Goal: Task Accomplishment & Management: Complete application form

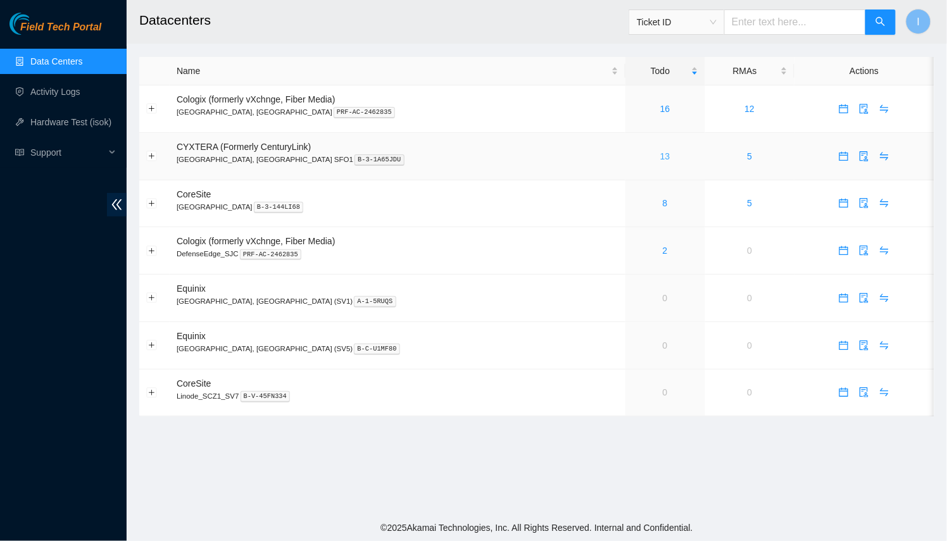
click at [660, 155] on link "13" at bounding box center [665, 156] width 10 height 10
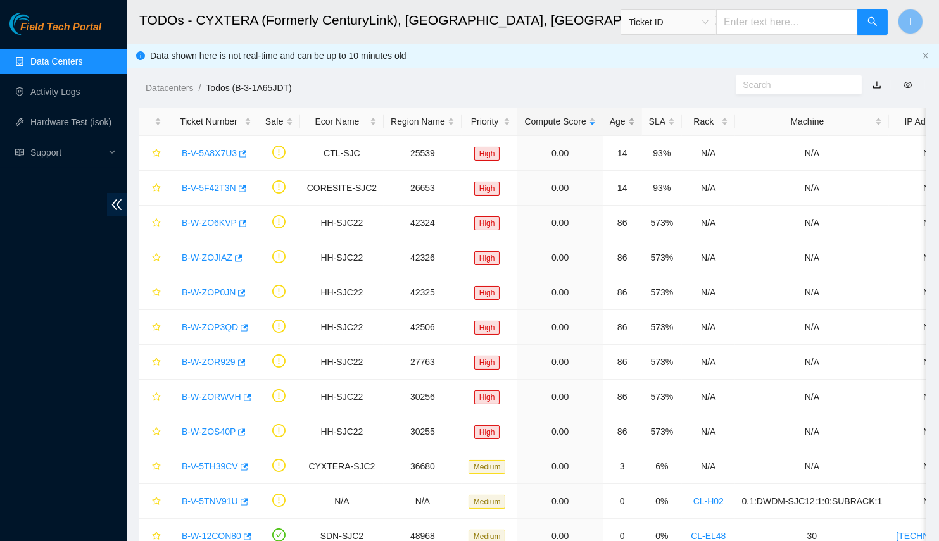
click at [614, 129] on div "Age" at bounding box center [622, 122] width 25 height 14
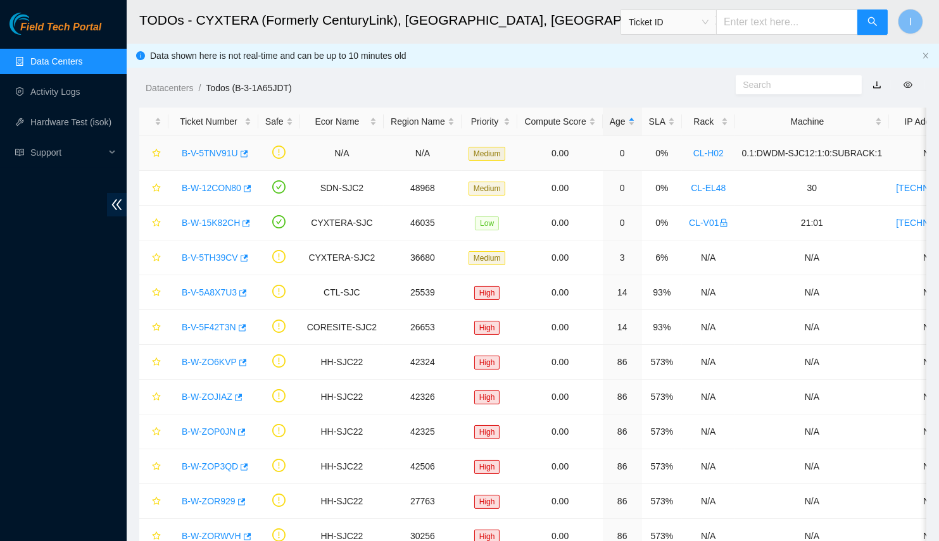
click at [211, 149] on link "B-V-5TNV91U" at bounding box center [210, 153] width 56 height 10
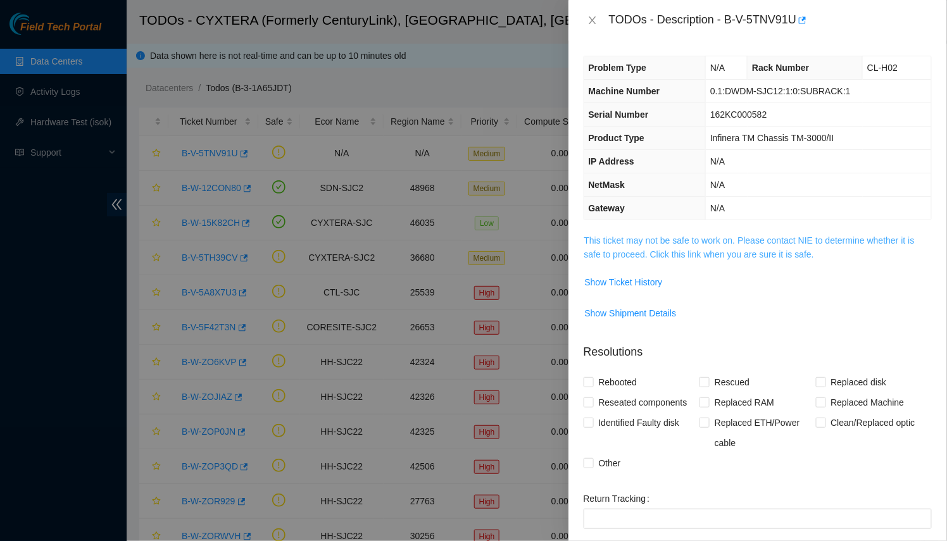
click at [700, 239] on link "This ticket may not be safe to work on. Please contact NIE to determine whether…" at bounding box center [749, 248] width 331 height 24
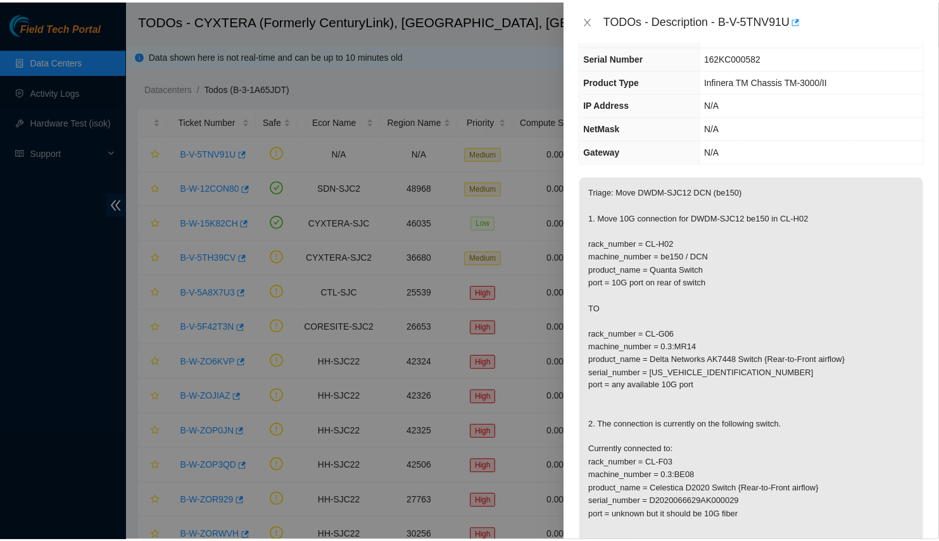
scroll to position [172, 0]
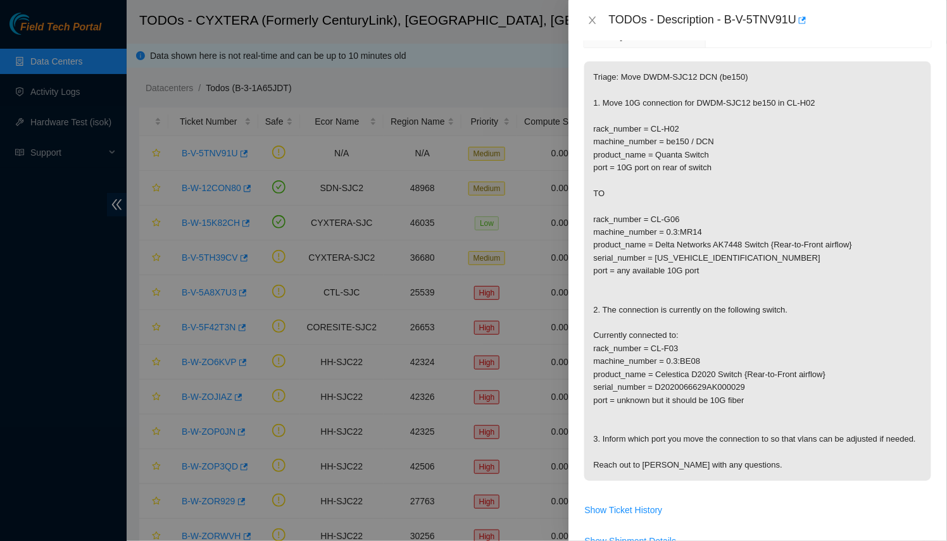
click at [431, 310] on div at bounding box center [473, 270] width 947 height 541
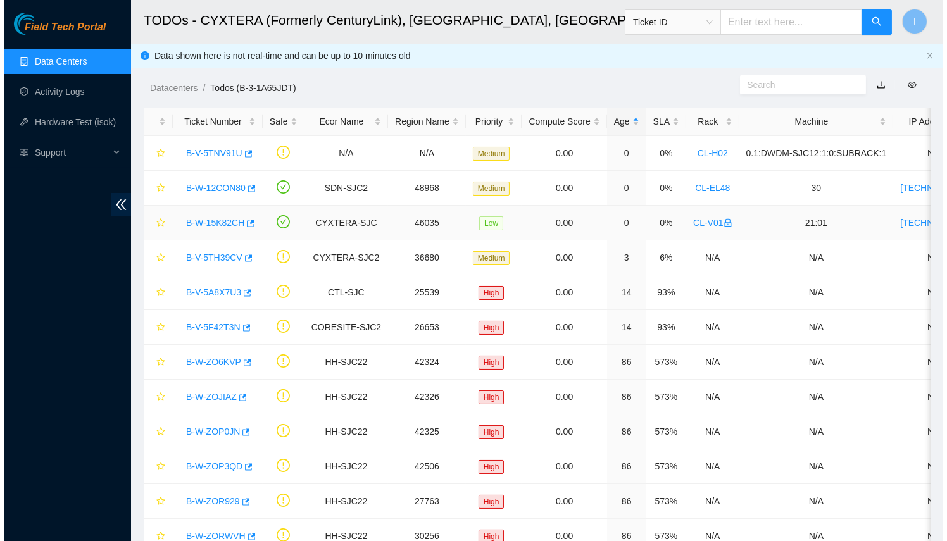
scroll to position [214, 0]
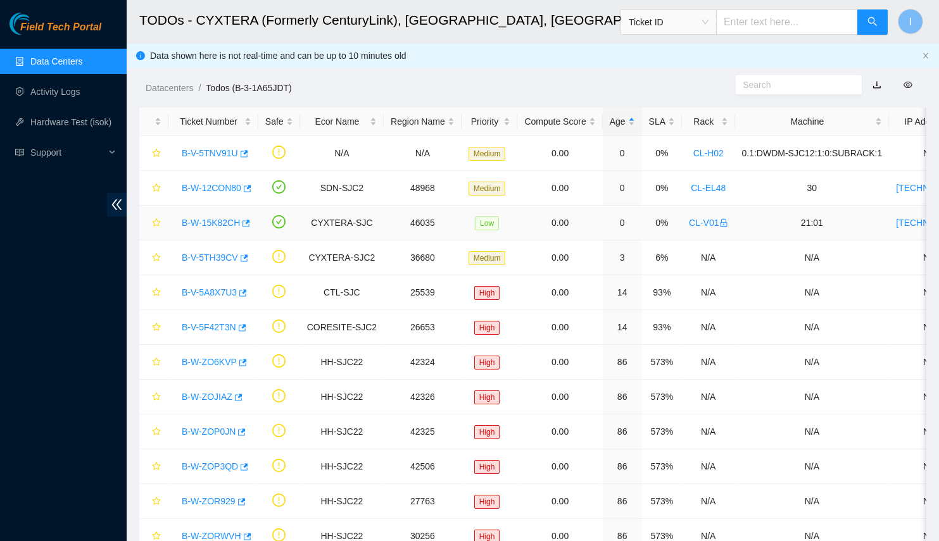
click at [188, 219] on link "B-W-15K82CH" at bounding box center [211, 223] width 58 height 10
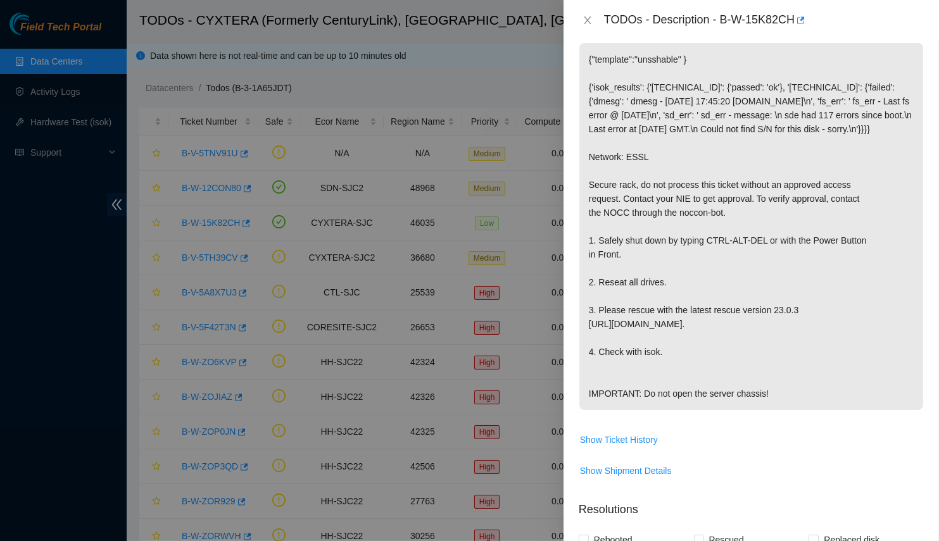
scroll to position [172, 0]
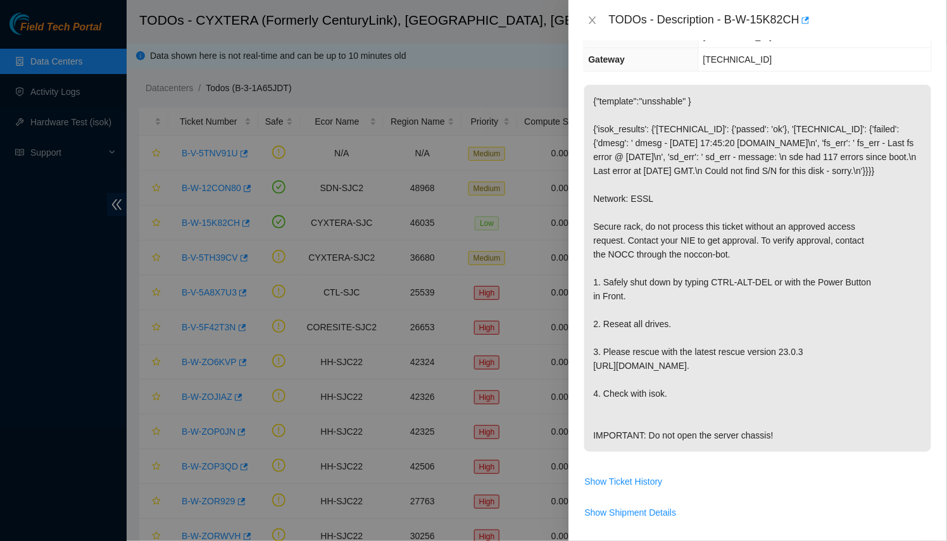
click at [149, 183] on div at bounding box center [473, 270] width 947 height 541
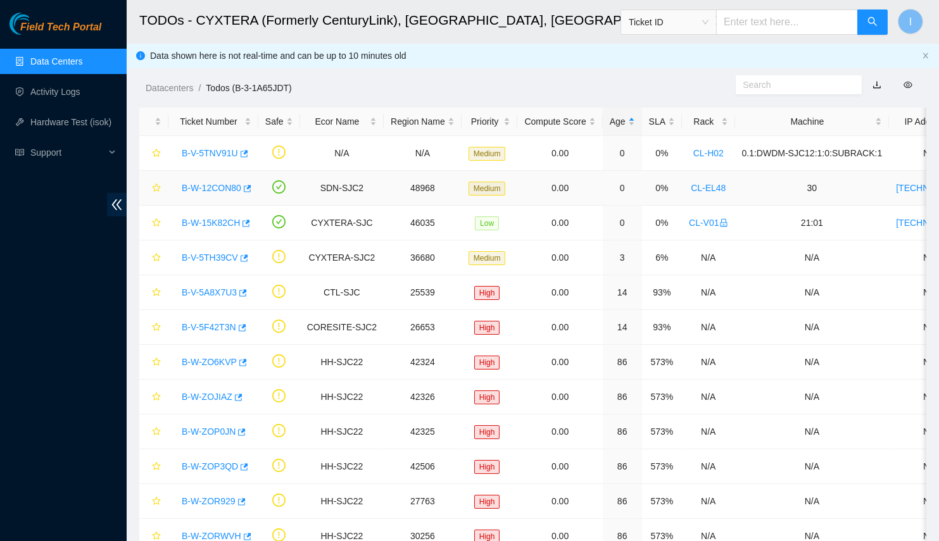
click at [214, 186] on link "B-W-12CON80" at bounding box center [212, 188] width 60 height 10
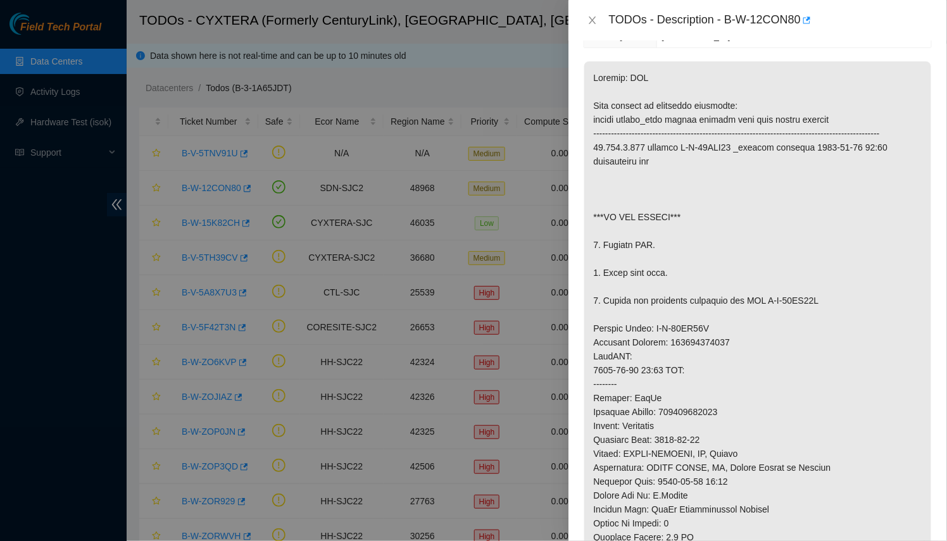
click at [230, 238] on div at bounding box center [473, 270] width 947 height 541
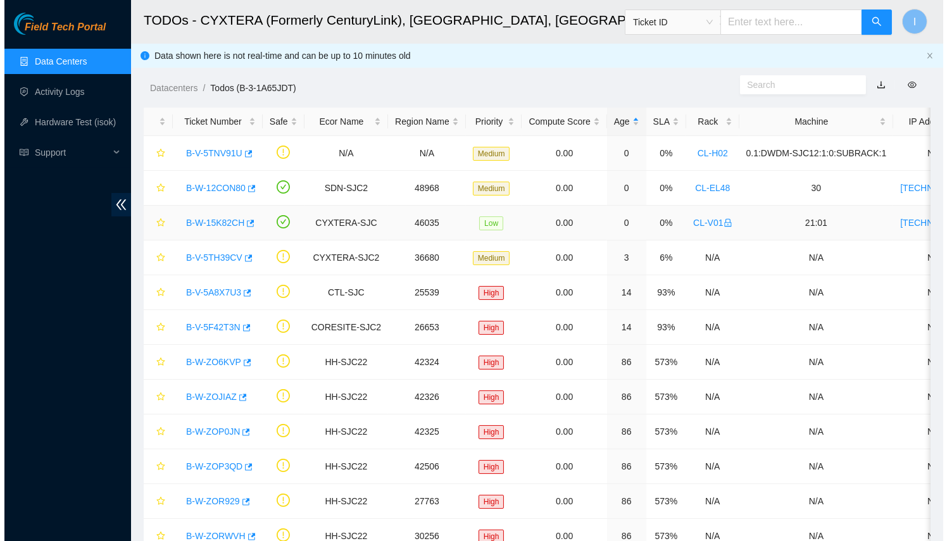
scroll to position [214, 0]
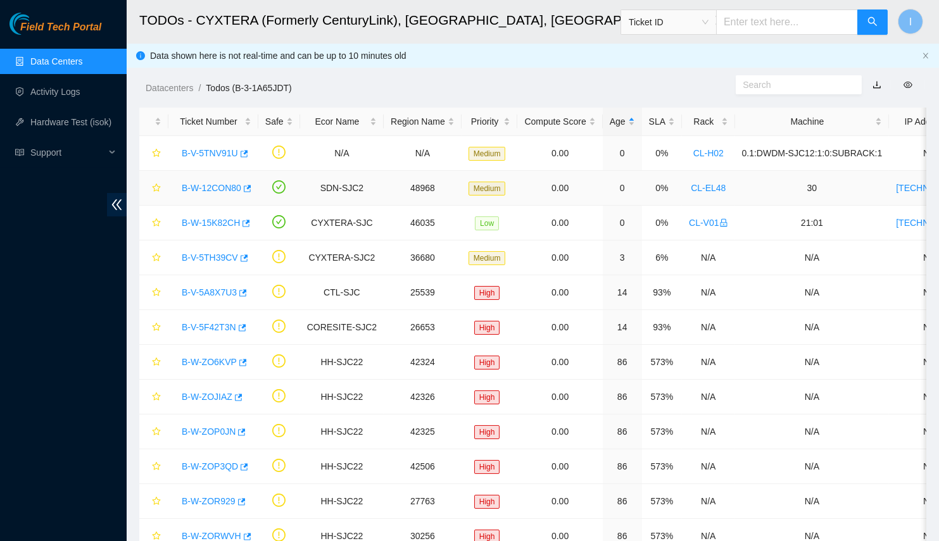
click at [214, 193] on link "B-W-12CON80" at bounding box center [212, 188] width 60 height 10
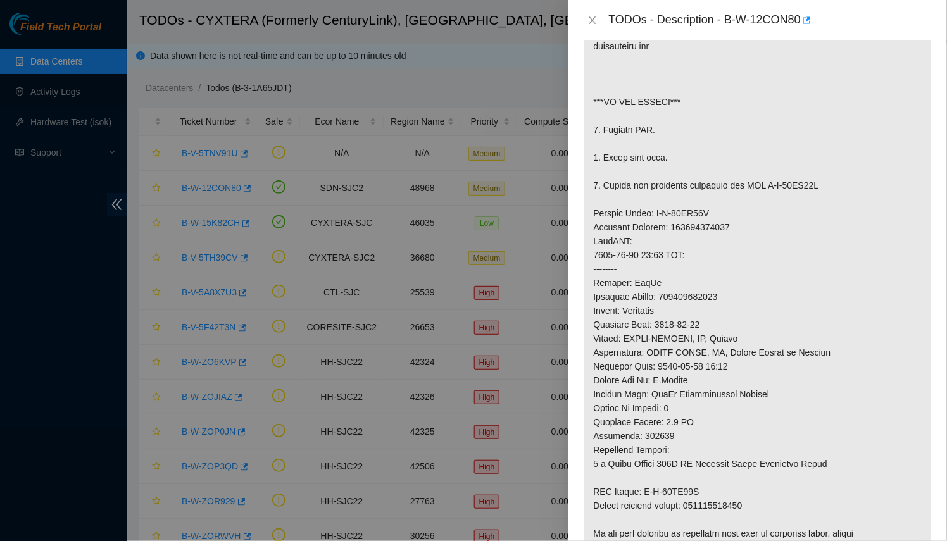
click at [339, 234] on div at bounding box center [473, 270] width 947 height 541
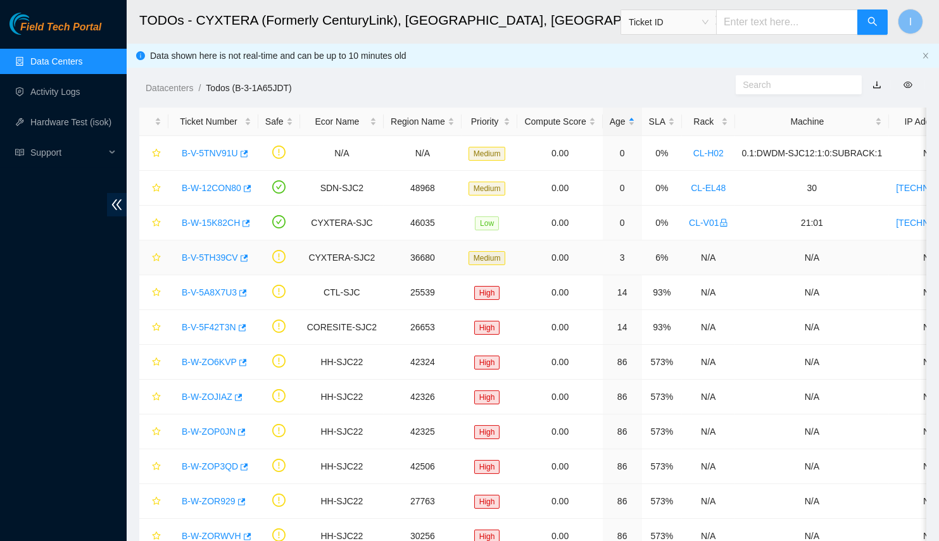
click at [199, 253] on link "B-V-5TH39CV" at bounding box center [210, 258] width 56 height 10
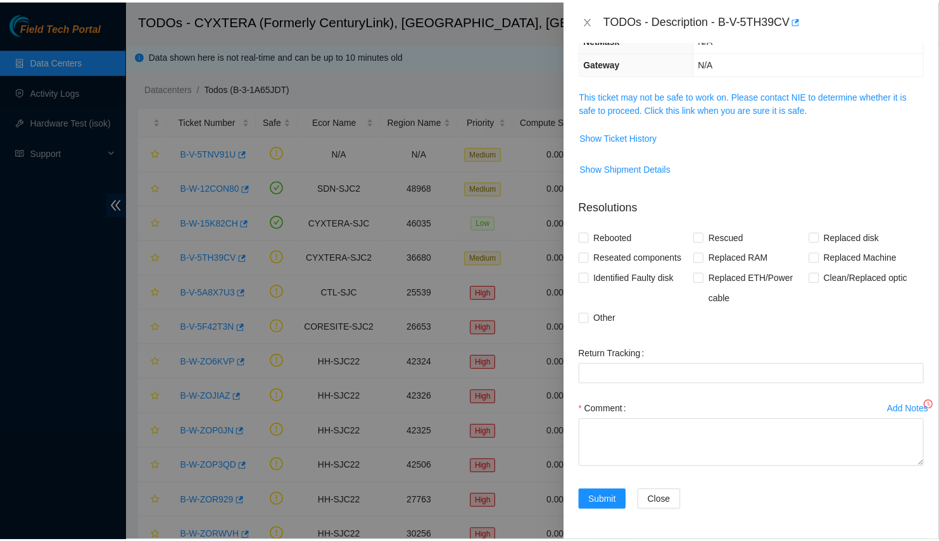
scroll to position [165, 0]
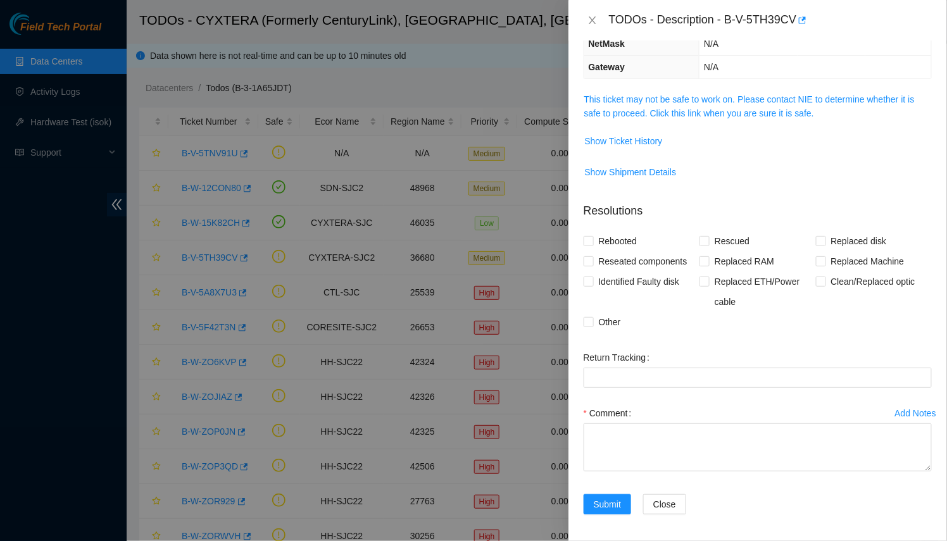
click at [686, 123] on td "This ticket may not be safe to work on. Please contact NIE to determine whether…" at bounding box center [758, 111] width 348 height 39
click at [686, 109] on link "This ticket may not be safe to work on. Please contact NIE to determine whether…" at bounding box center [749, 106] width 331 height 24
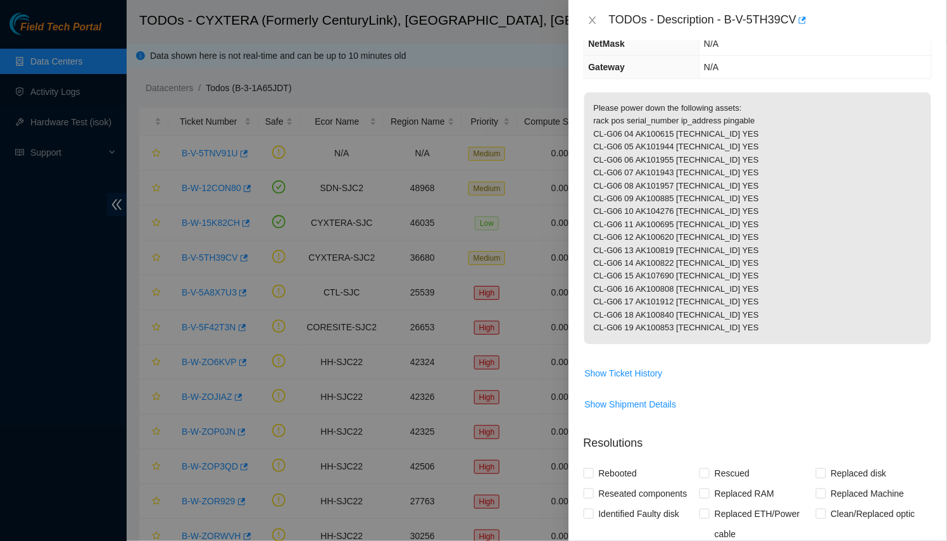
click at [416, 214] on div at bounding box center [473, 270] width 947 height 541
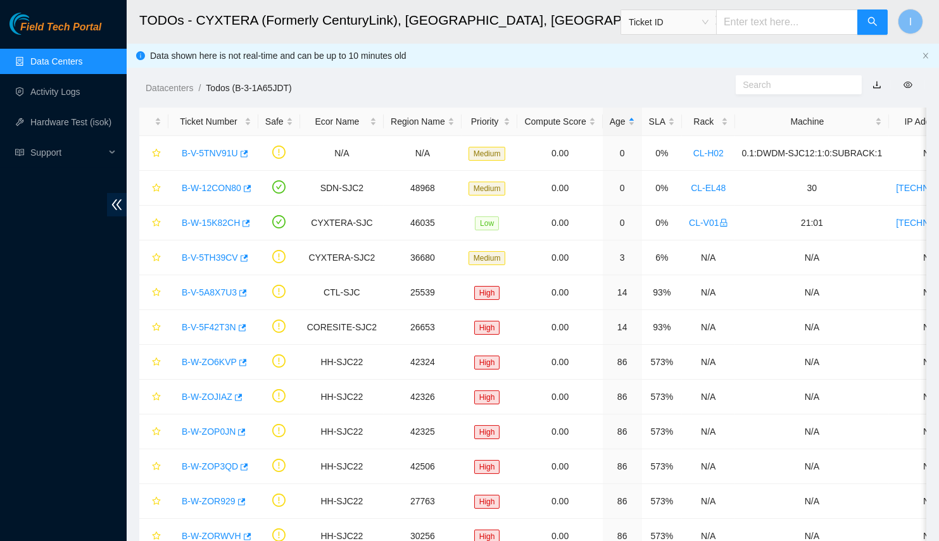
scroll to position [206, 0]
click at [68, 97] on link "Activity Logs" at bounding box center [55, 92] width 50 height 10
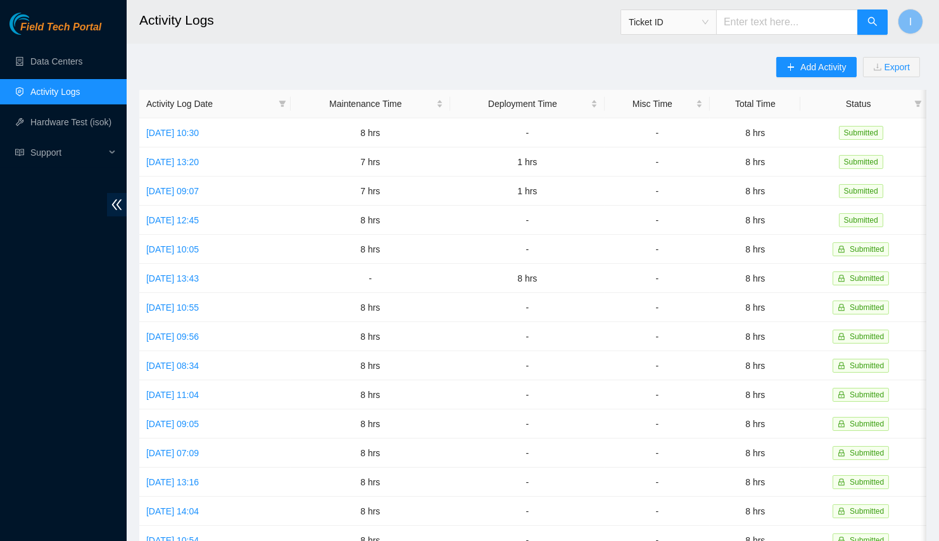
click at [828, 80] on div "Add Activity Export" at bounding box center [851, 73] width 150 height 33
click at [819, 66] on span "Add Activity" at bounding box center [823, 67] width 46 height 14
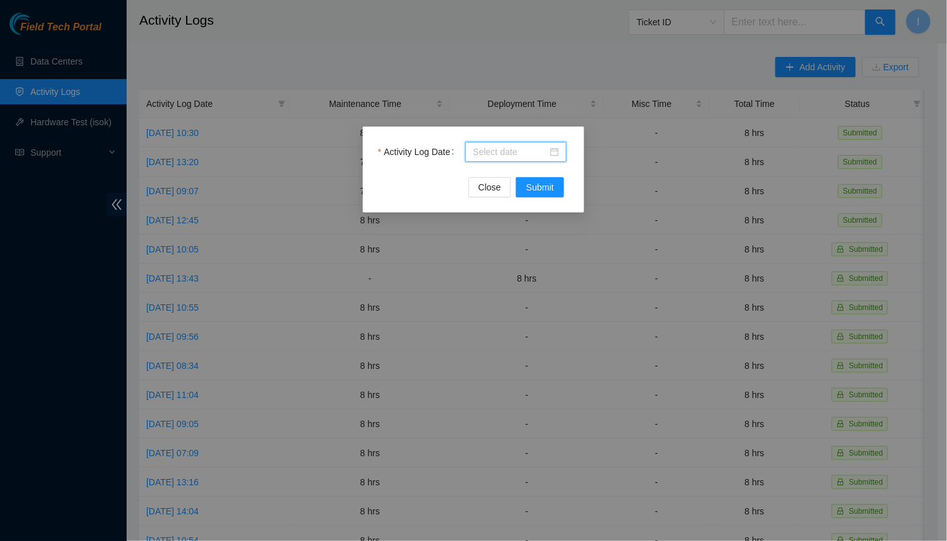
click at [501, 152] on input "Activity Log Date" at bounding box center [510, 152] width 75 height 14
paste input "DP80785"
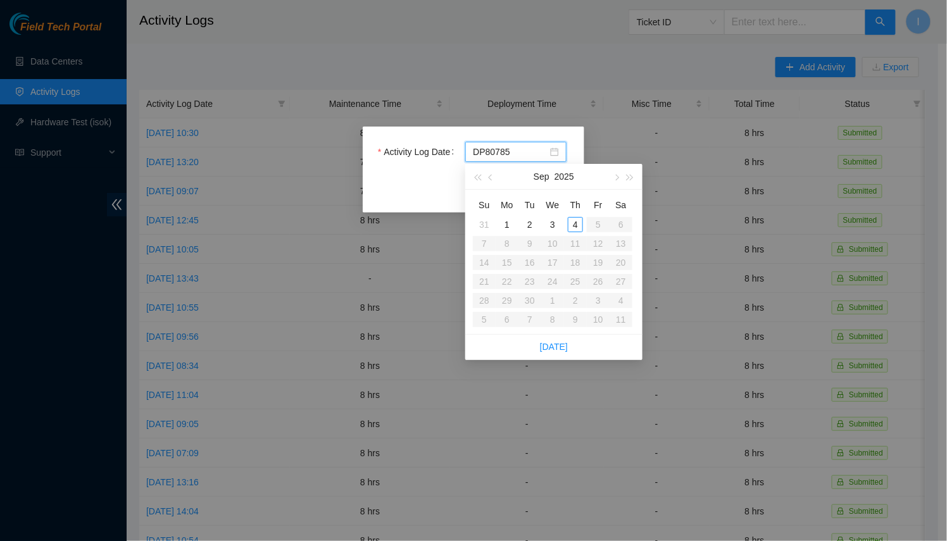
type input "DP80785"
click at [412, 172] on div "Activity Log Date" at bounding box center [473, 159] width 191 height 35
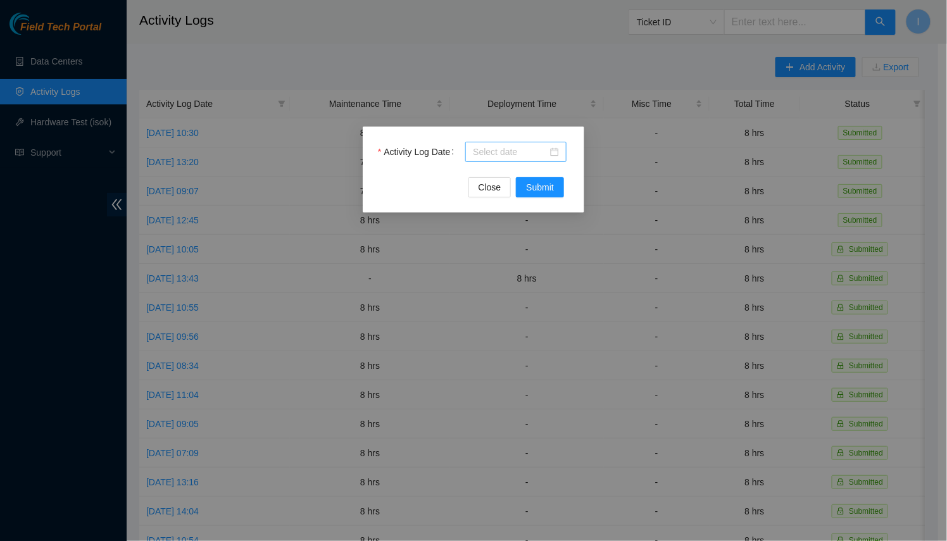
click at [515, 158] on input "Activity Log Date" at bounding box center [510, 152] width 75 height 14
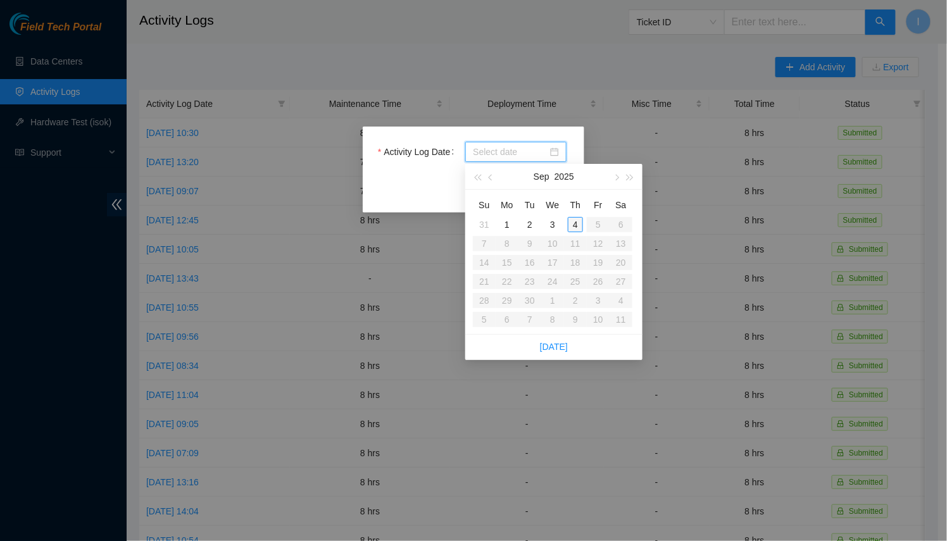
type input "[DATE]"
click at [577, 220] on div "4" at bounding box center [575, 224] width 15 height 15
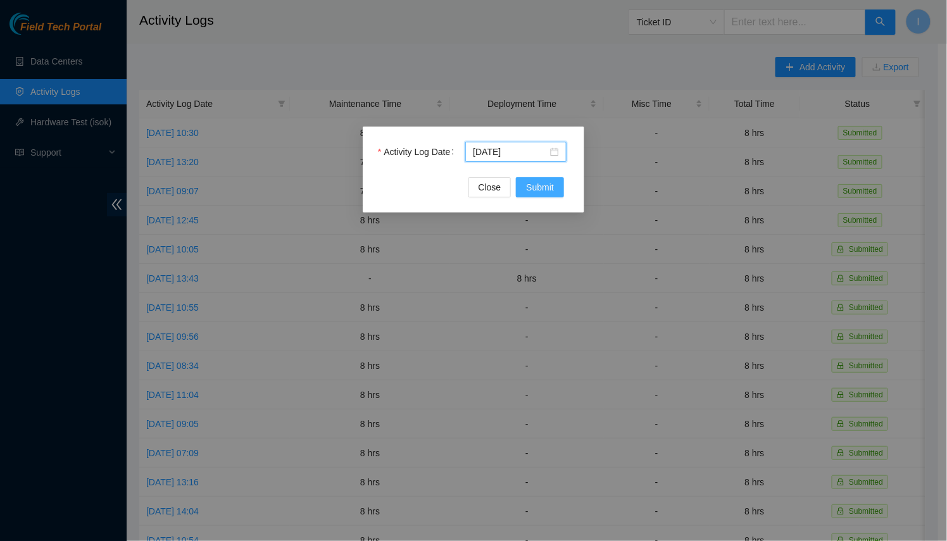
click at [551, 188] on span "Submit" at bounding box center [540, 187] width 28 height 14
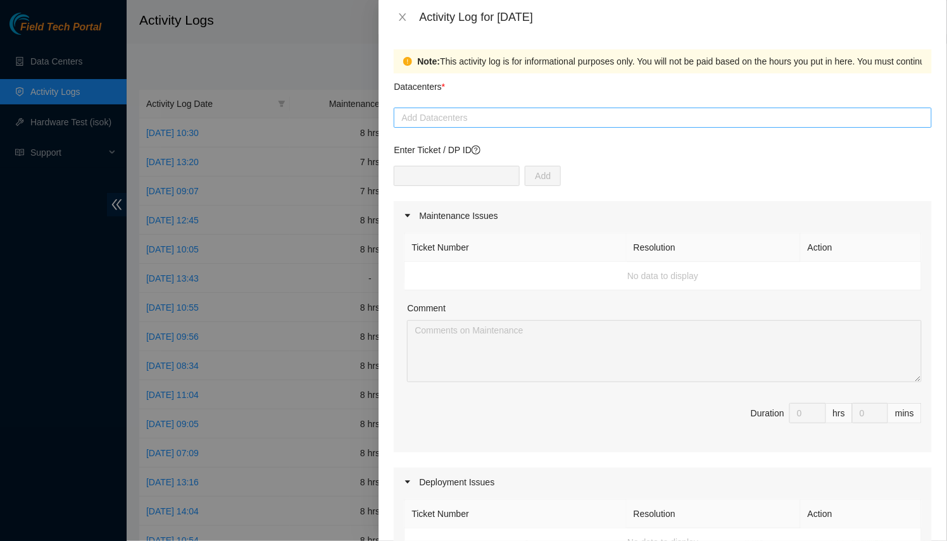
click at [482, 122] on div at bounding box center [663, 117] width 532 height 15
paste input "DP80785"
type input "DP80785"
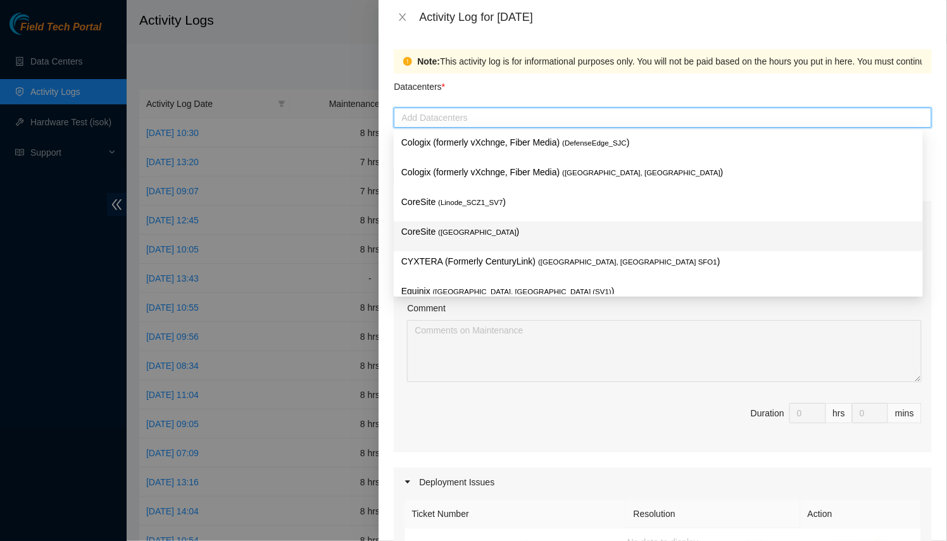
click at [450, 262] on p "CYXTERA (Formerly CenturyLink) ( [GEOGRAPHIC_DATA], [GEOGRAPHIC_DATA] SFO1 )" at bounding box center [658, 262] width 514 height 15
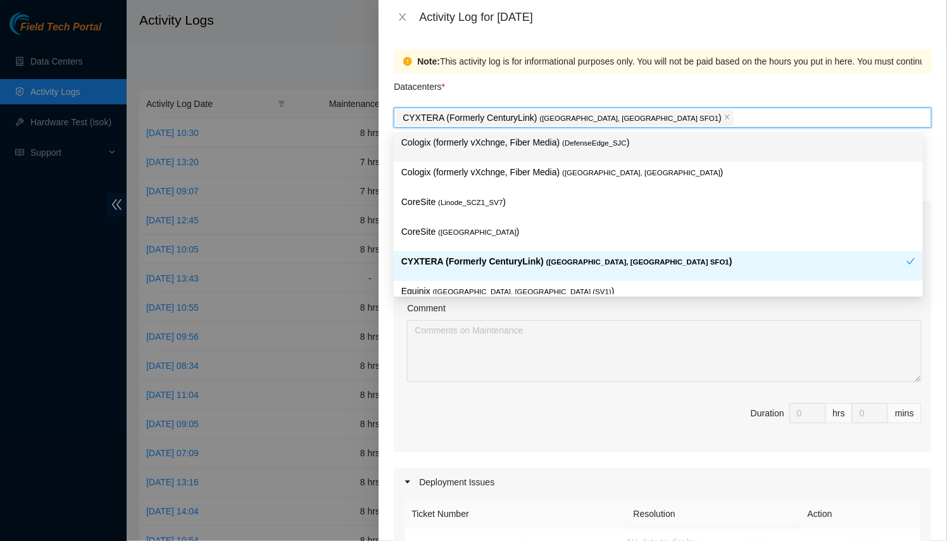
click at [507, 63] on div "Note: This activity log is for informational purposes only. You will not be pai…" at bounding box center [810, 61] width 787 height 14
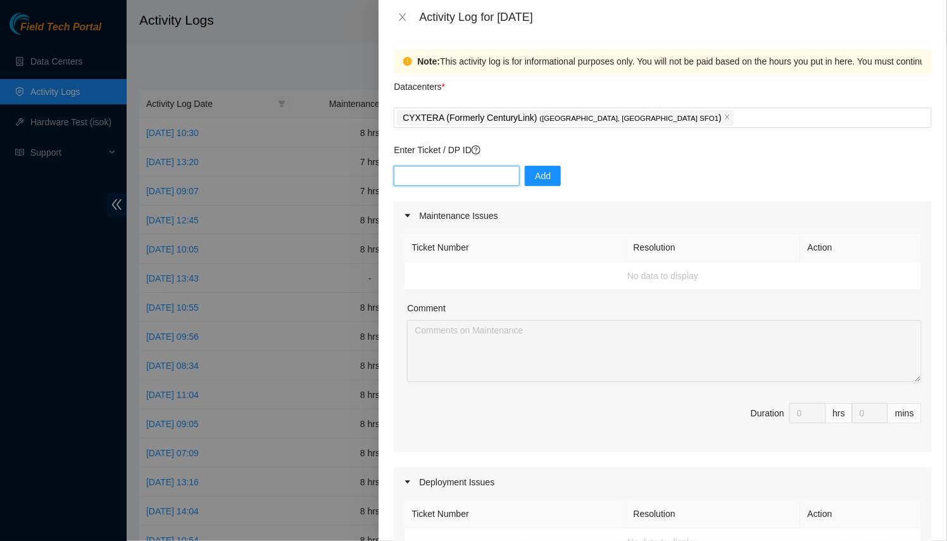
click at [443, 167] on input "text" at bounding box center [457, 176] width 126 height 20
paste input "DP80785"
type input "DP80785"
click at [535, 180] on span "Add" at bounding box center [543, 176] width 16 height 14
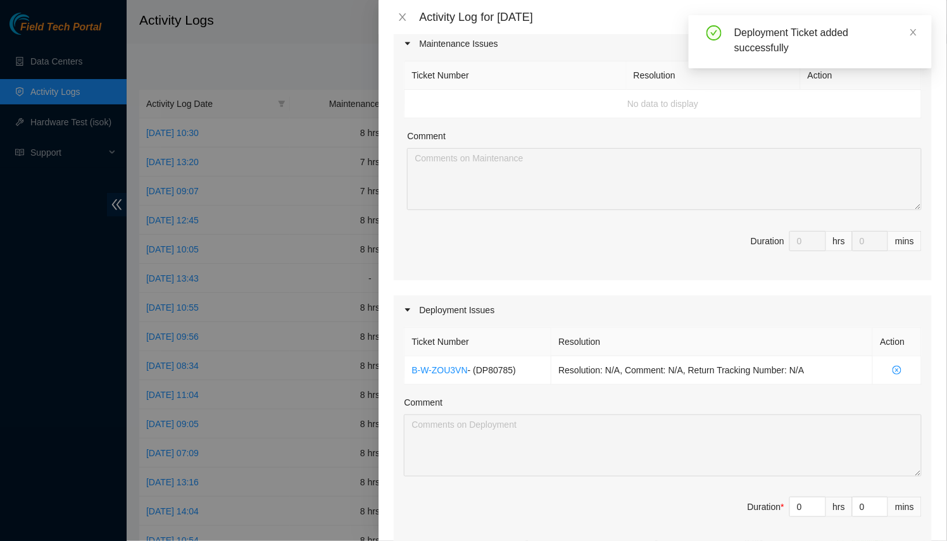
scroll to position [403, 0]
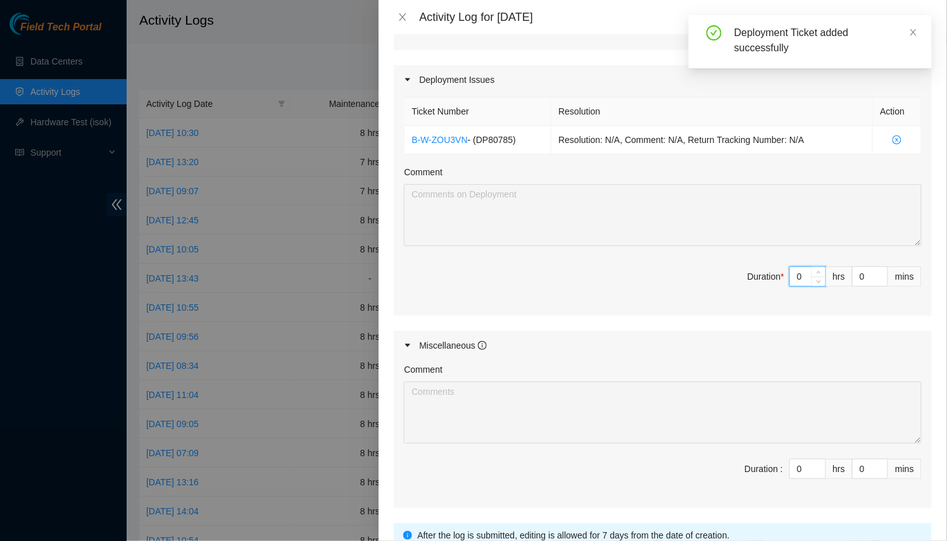
drag, startPoint x: 787, startPoint y: 277, endPoint x: 696, endPoint y: 275, distance: 90.6
click at [710, 277] on span "Duration * 0 hrs 0 mins" at bounding box center [663, 284] width 518 height 35
click at [795, 269] on input "80" at bounding box center [807, 276] width 35 height 19
click at [795, 270] on input "80" at bounding box center [807, 276] width 35 height 19
type input "8"
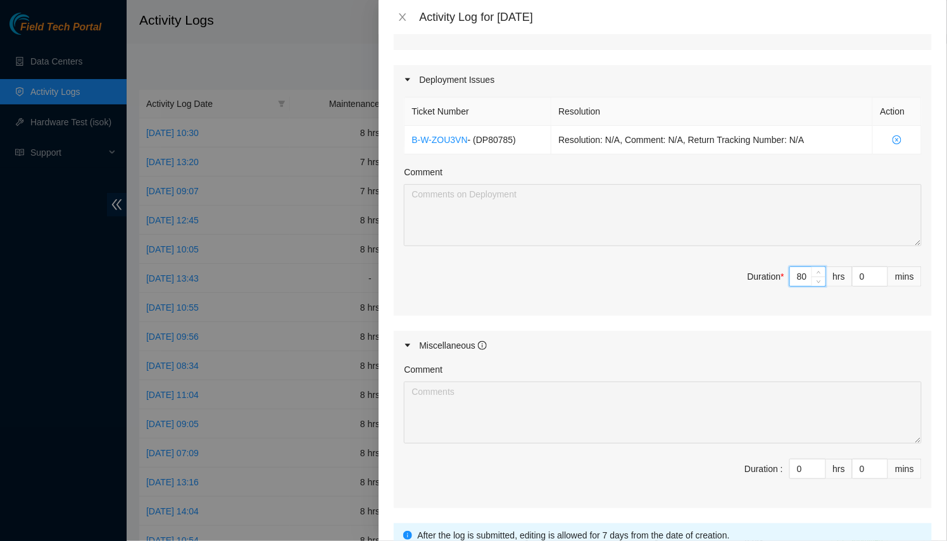
type input "8"
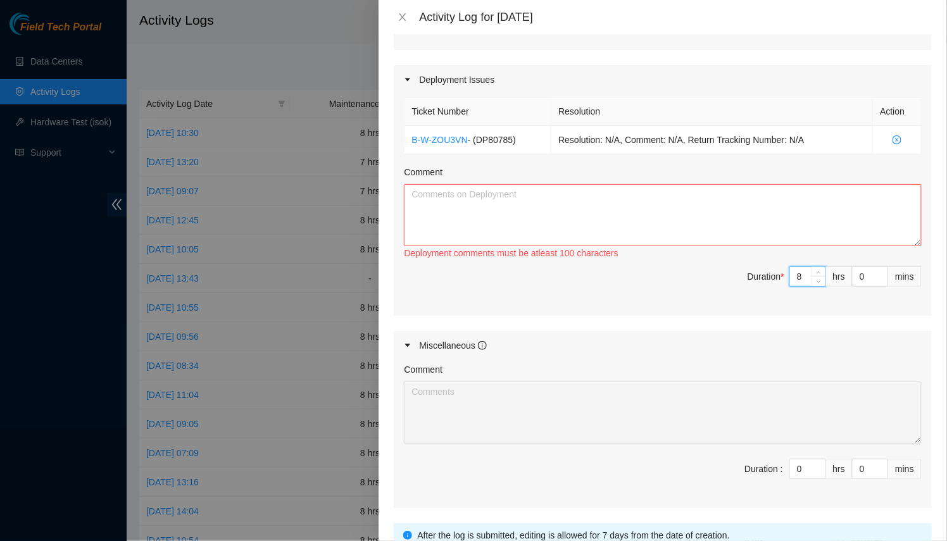
type input "8"
click at [673, 241] on textarea "Comment" at bounding box center [663, 215] width 518 height 62
click at [667, 237] on textarea "Comment" at bounding box center [663, 215] width 518 height 62
click at [674, 211] on textarea "Comment" at bounding box center [663, 215] width 518 height 62
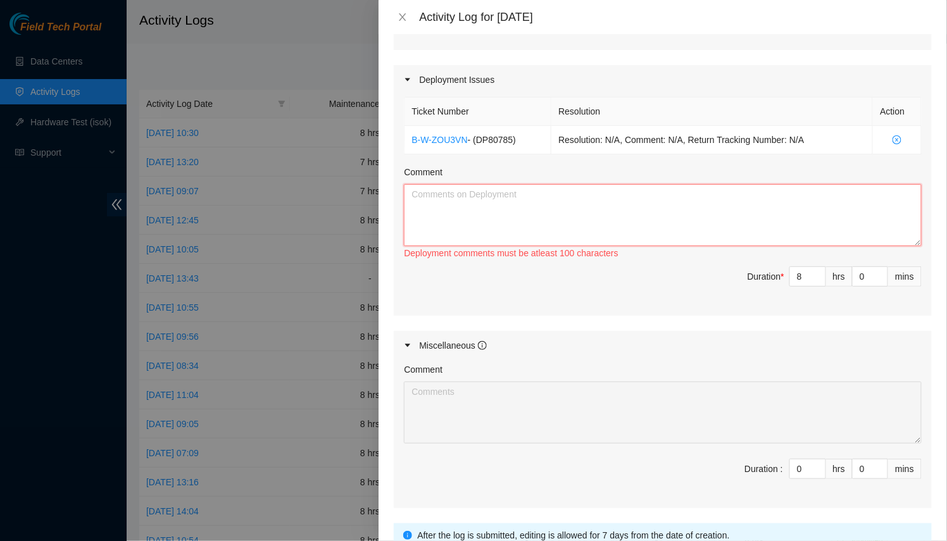
click at [672, 210] on textarea "Comment" at bounding box center [663, 215] width 518 height 62
paste textarea "DP80785"
type textarea "Worked on DP80785"
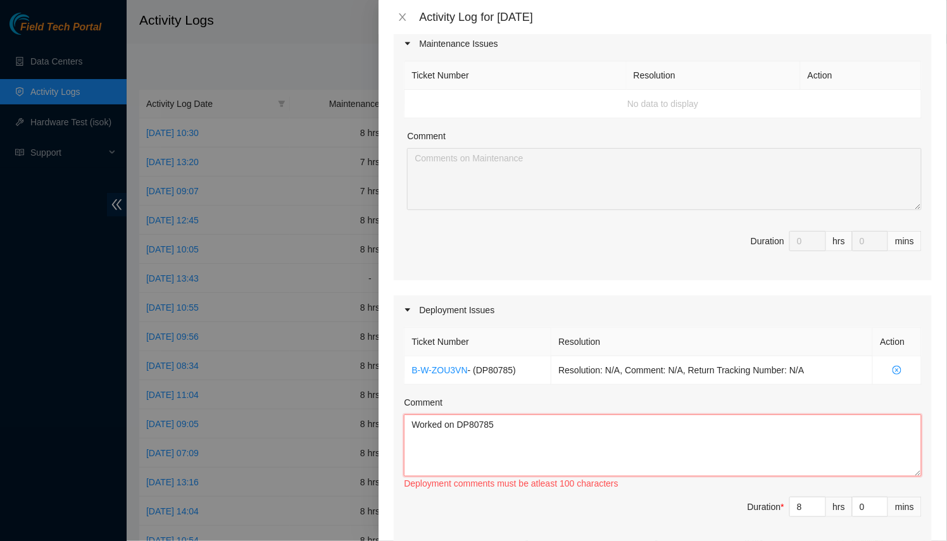
scroll to position [0, 0]
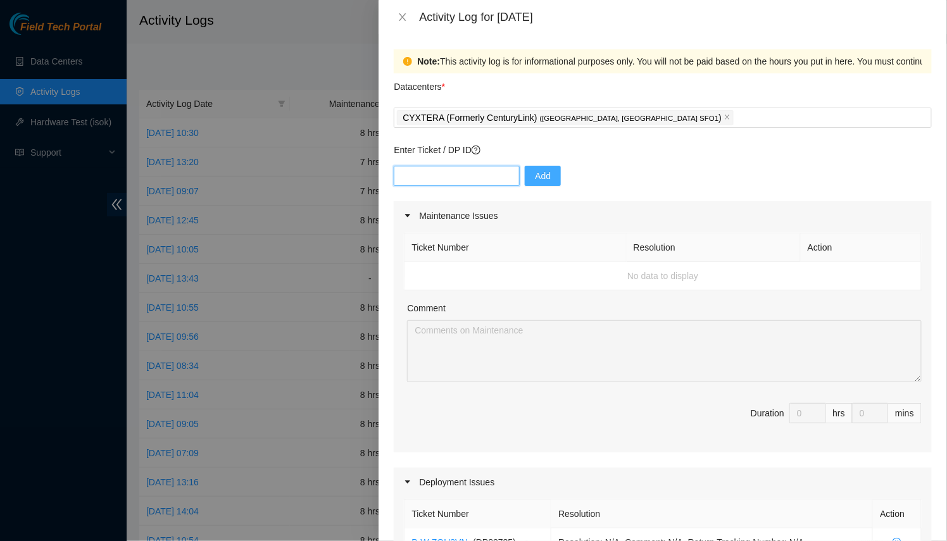
click at [493, 172] on input "text" at bounding box center [457, 176] width 126 height 20
paste input "DP78794"
type input "DP78794"
click at [535, 179] on span "Add" at bounding box center [543, 176] width 16 height 14
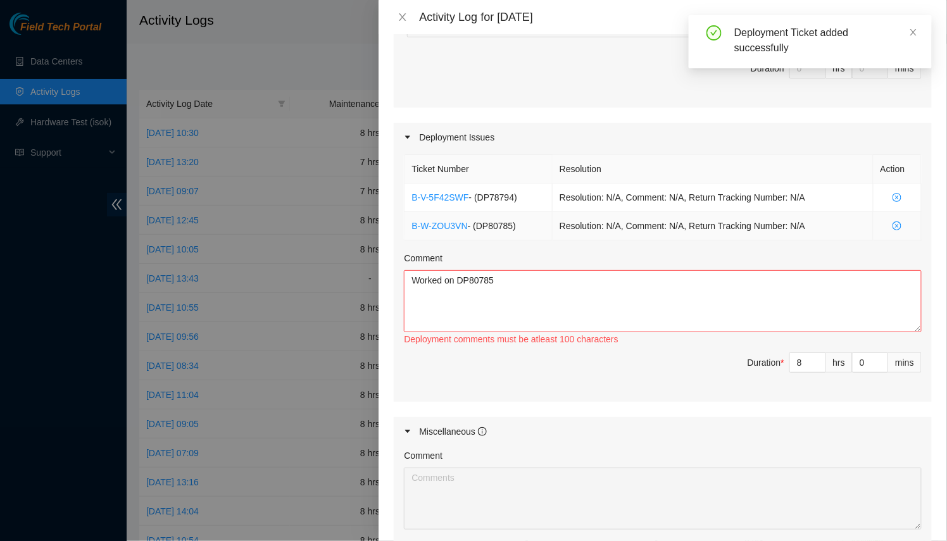
click at [884, 222] on span "close-circle" at bounding box center [898, 226] width 34 height 9
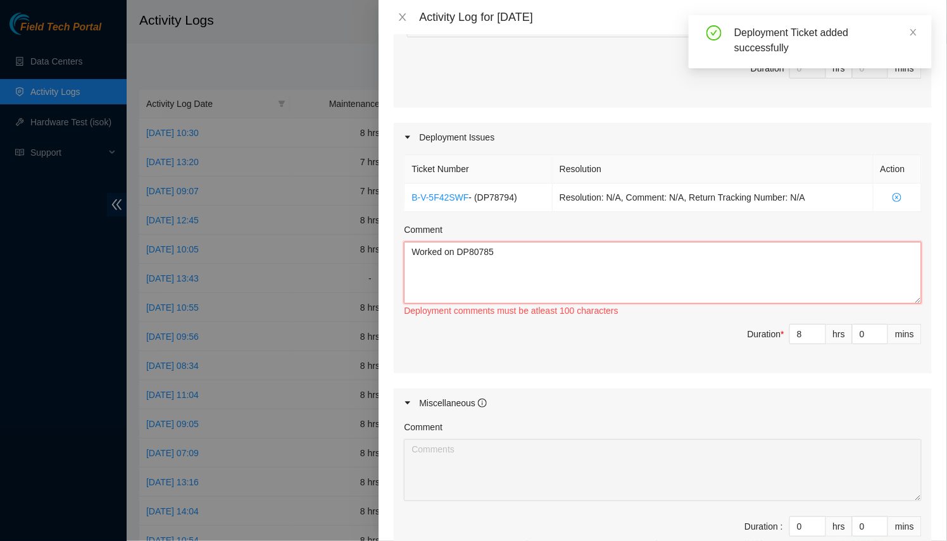
click at [532, 262] on textarea "Worked on DP80785" at bounding box center [663, 273] width 518 height 62
paste textarea "78794"
paste textarea "B-V-5F42T0L"
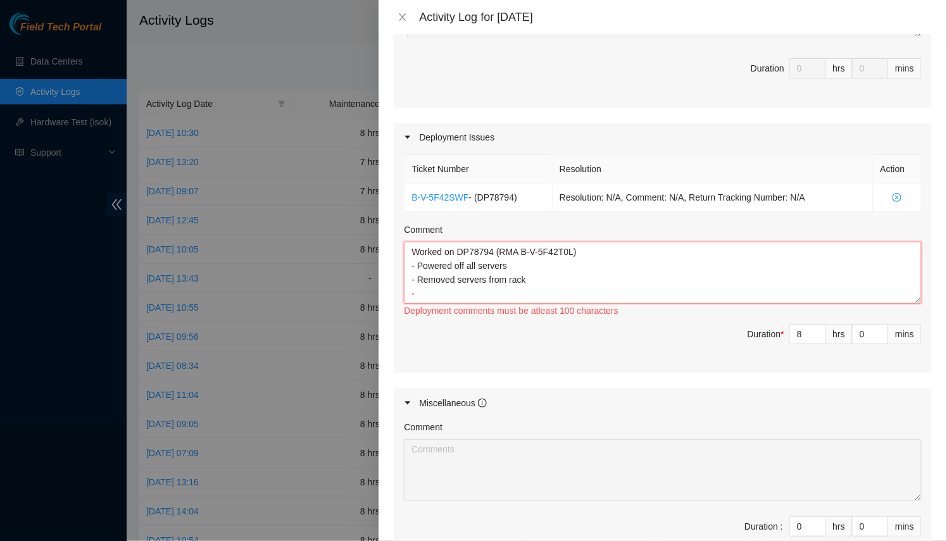
click at [488, 275] on textarea "Worked on DP78794 (RMA B-V-5F42T0L) - Powered off all servers - Removed servers…" at bounding box center [663, 273] width 518 height 62
click at [511, 265] on textarea "Worked on DP78794 (RMA B-V-5F42T0L) - Powered off all servers - Removed servers…" at bounding box center [663, 273] width 518 height 62
click at [481, 297] on textarea "Worked on DP78794 (RMA B-V-5F42T0L) - Powered off all servers and switches - Re…" at bounding box center [663, 273] width 518 height 62
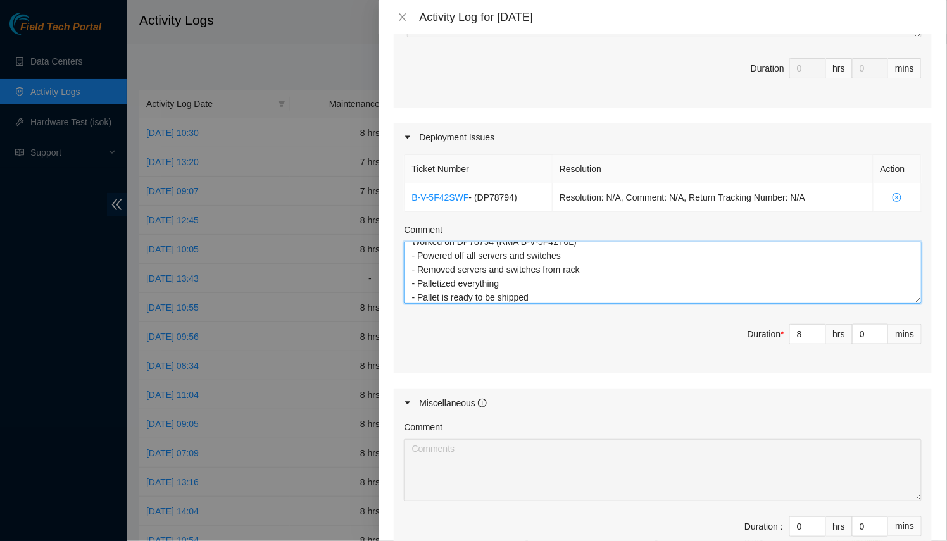
scroll to position [24, 0]
type textarea "Worked on DP78794 (RMA B-V-5F42T0L) - Powered off all servers and switches - Re…"
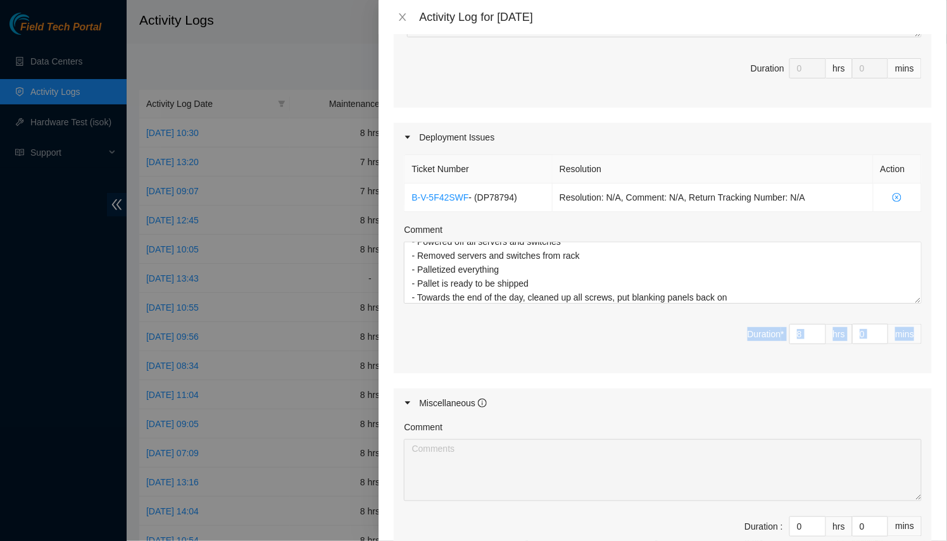
drag, startPoint x: 910, startPoint y: 300, endPoint x: 912, endPoint y: 367, distance: 66.5
click at [912, 367] on div "Ticket Number Resolution Action B-V-5F42SWF - ( DP78794 ) Resolution: N/A, Comm…" at bounding box center [663, 263] width 538 height 222
click at [888, 369] on div "Ticket Number Resolution Action B-V-5F42SWF - ( DP78794 ) Resolution: N/A, Comm…" at bounding box center [663, 263] width 538 height 222
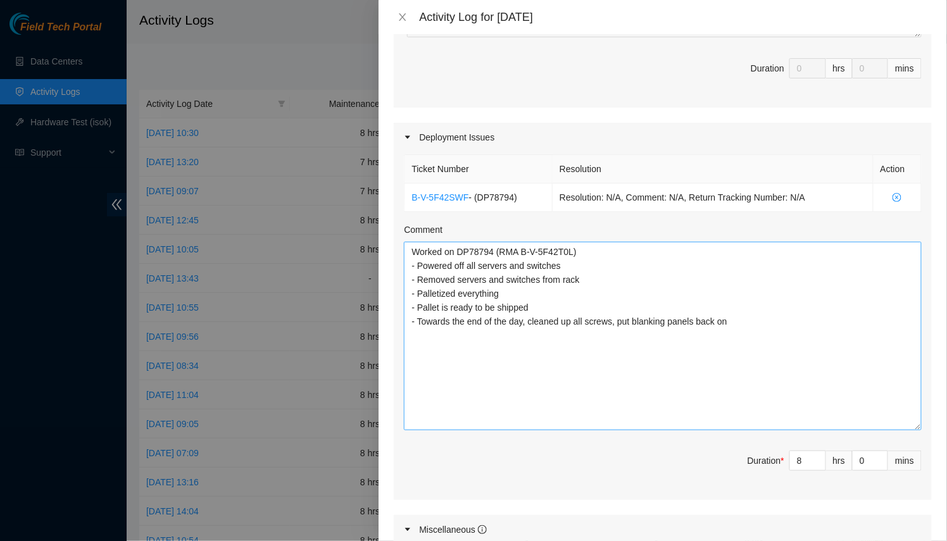
drag, startPoint x: 912, startPoint y: 295, endPoint x: 809, endPoint y: 369, distance: 127.0
click at [897, 424] on textarea "Worked on DP78794 (RMA B-V-5F42T0L) - Powered off all servers and switches - Re…" at bounding box center [663, 336] width 518 height 189
click at [805, 367] on textarea "Worked on DP78794 (RMA B-V-5F42T0L) - Powered off all servers and switches - Re…" at bounding box center [663, 337] width 518 height 190
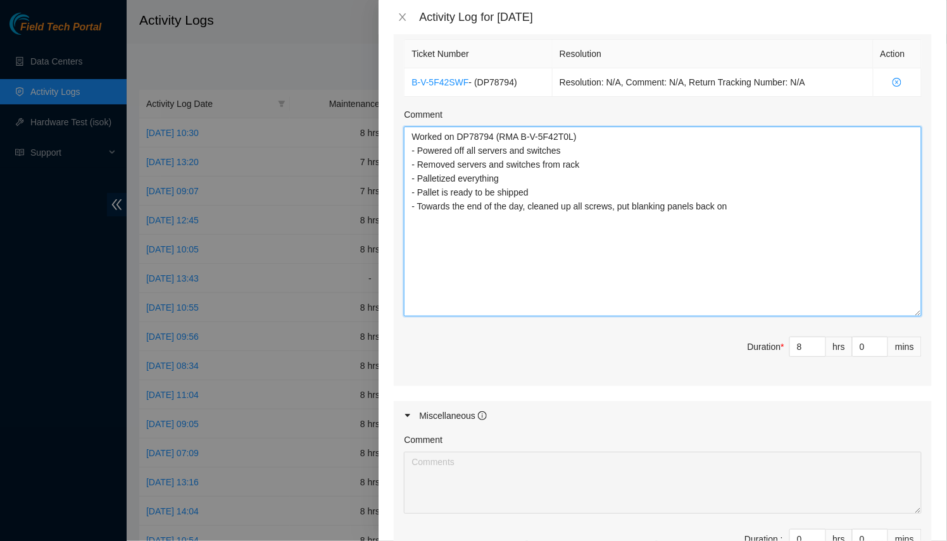
scroll to position [631, 0]
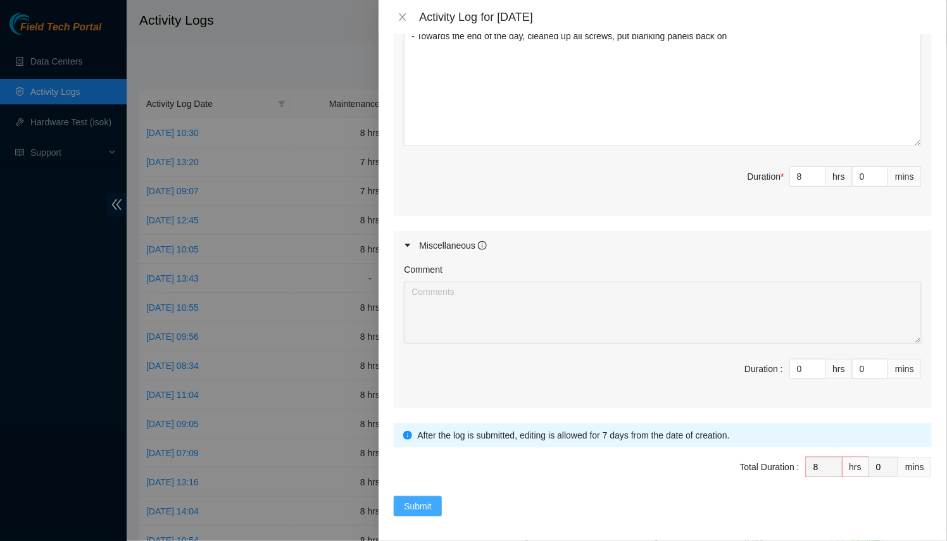
click at [411, 496] on button "Submit" at bounding box center [418, 506] width 48 height 20
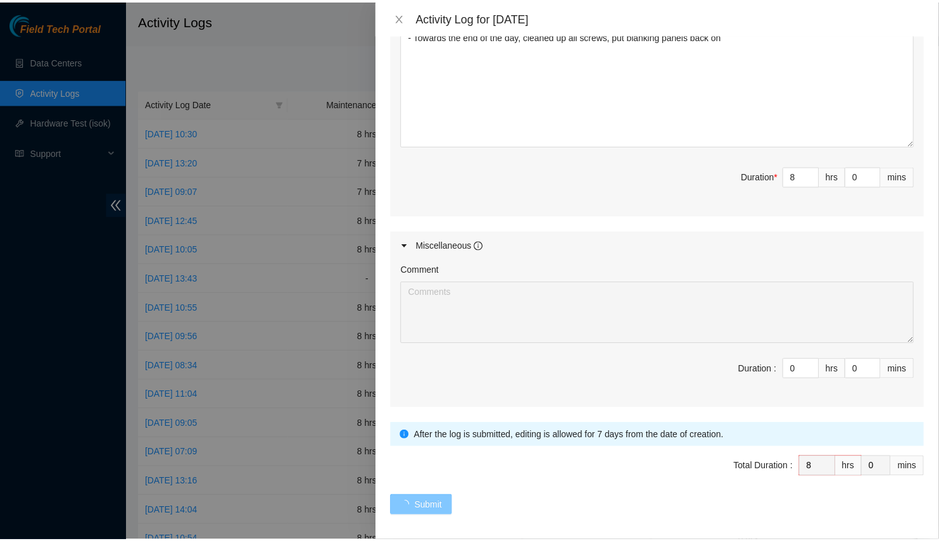
scroll to position [343, 0]
